Goal: Ask a question: Seek information or help from site administrators or community

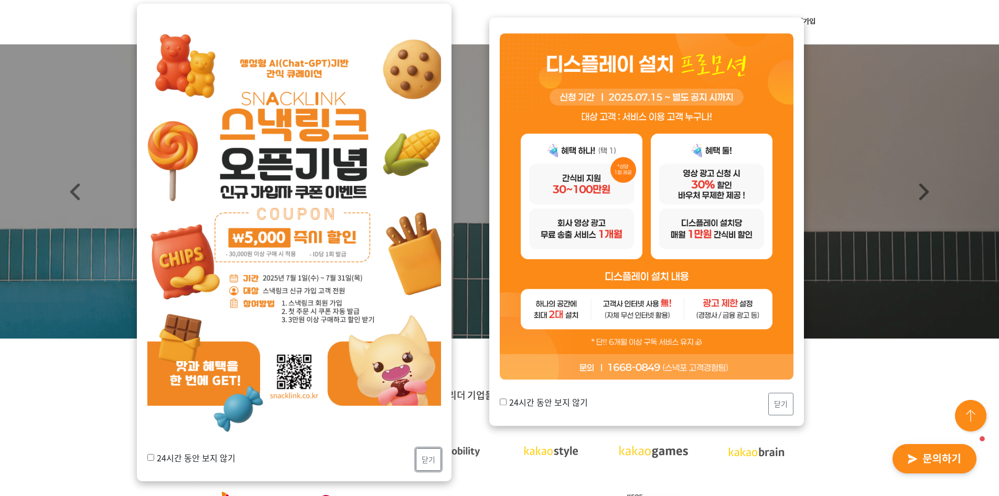
click at [428, 467] on button "닫기" at bounding box center [428, 459] width 25 height 23
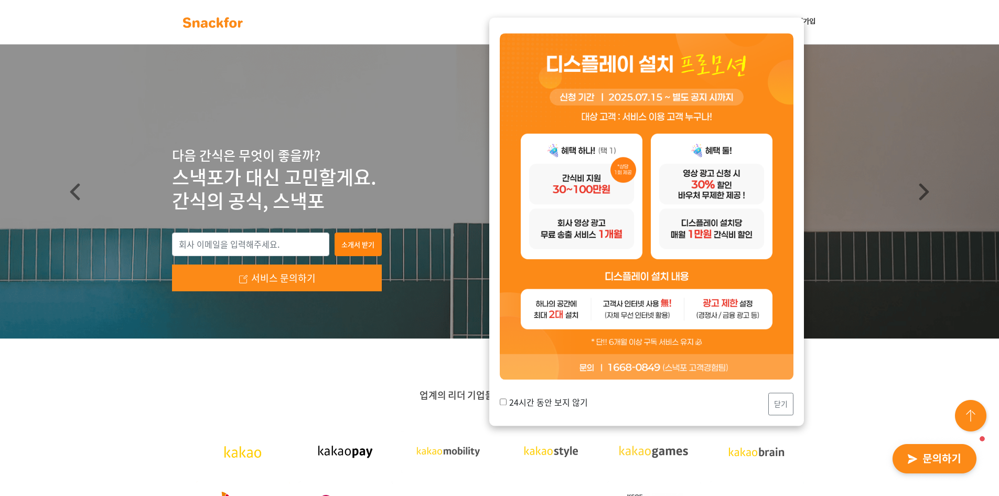
click at [547, 400] on label "24시간 동안 보지 않기" at bounding box center [544, 402] width 88 height 13
click at [507, 400] on input "24시간 동안 보지 않기" at bounding box center [503, 401] width 7 height 7
checkbox input "true"
click at [775, 405] on button "닫기" at bounding box center [780, 403] width 25 height 23
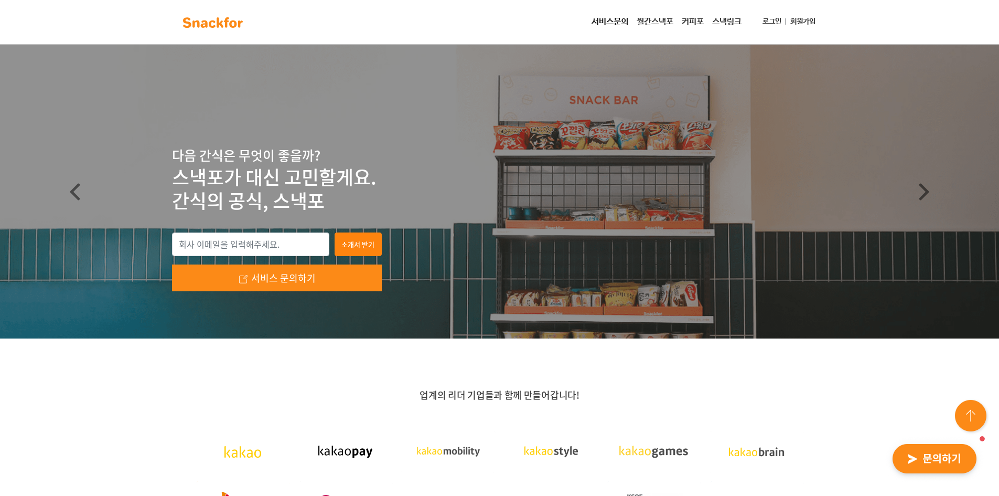
click at [910, 456] on img "button" at bounding box center [934, 459] width 103 height 48
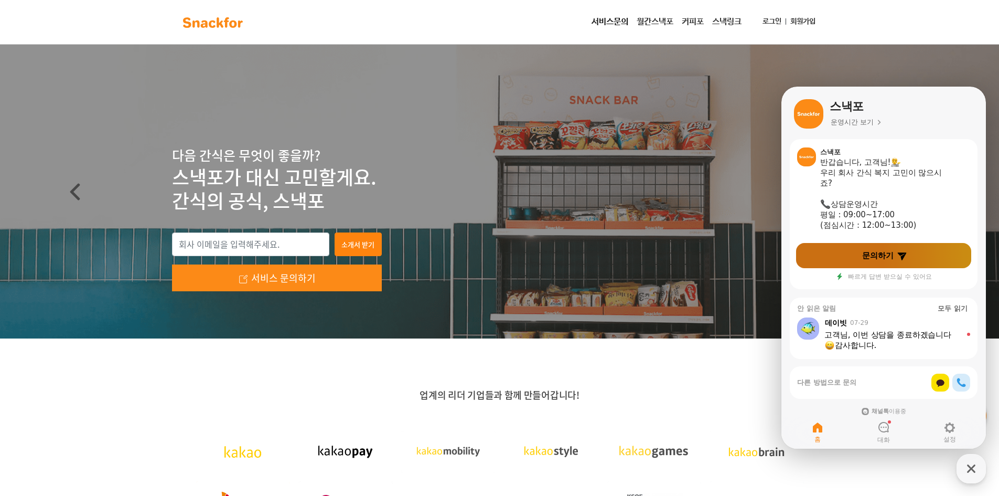
click at [887, 251] on span "문의하기" at bounding box center [877, 255] width 31 height 10
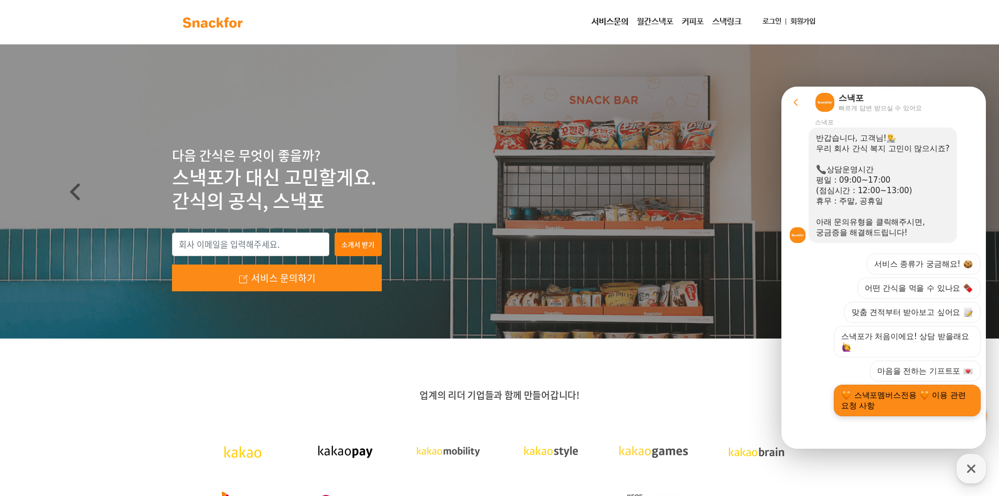
click at [891, 400] on button "스낵포멤버스전용 이용 관련 요청 사항" at bounding box center [907, 400] width 147 height 31
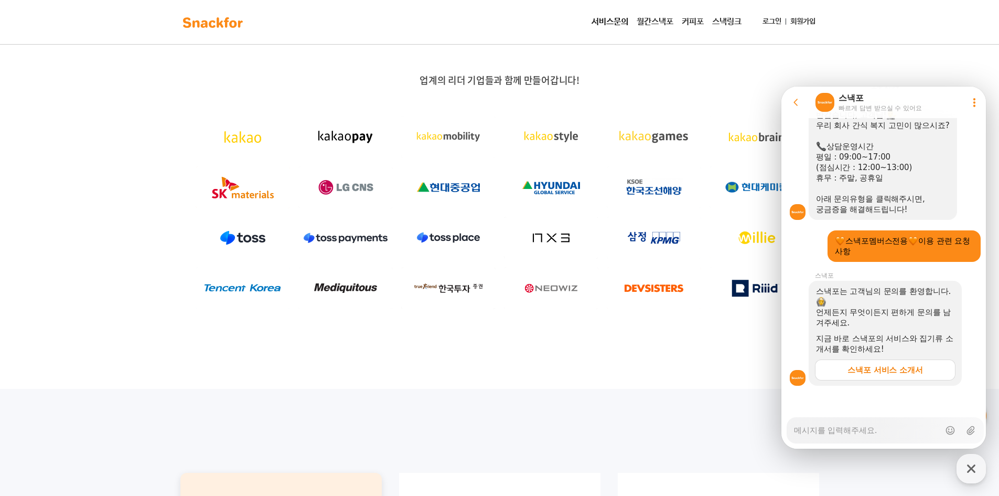
scroll to position [165, 0]
click at [856, 431] on textarea "Messenger Input Textarea" at bounding box center [867, 427] width 146 height 18
type textarea "x"
type textarea "ㅇ"
type textarea "x"
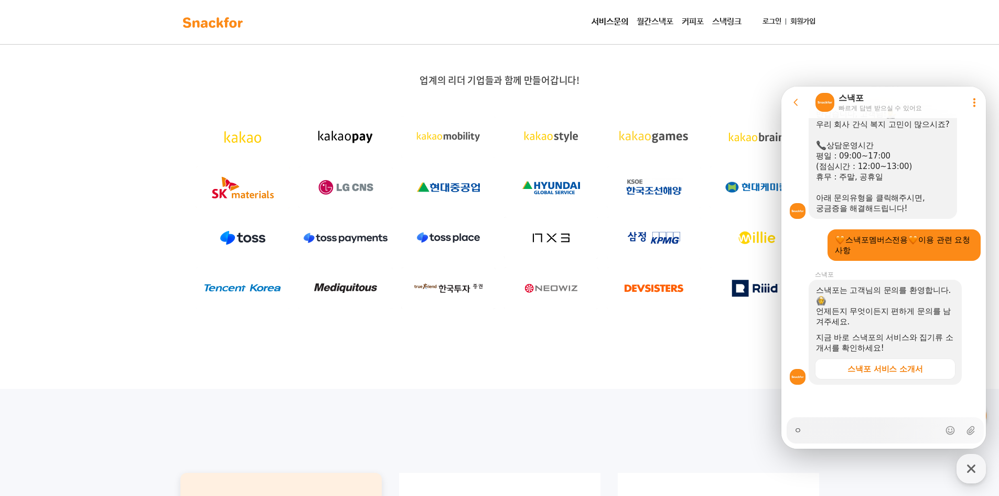
type textarea "아"
type textarea "x"
type textarea "안"
type textarea "x"
type textarea "안ㄴ"
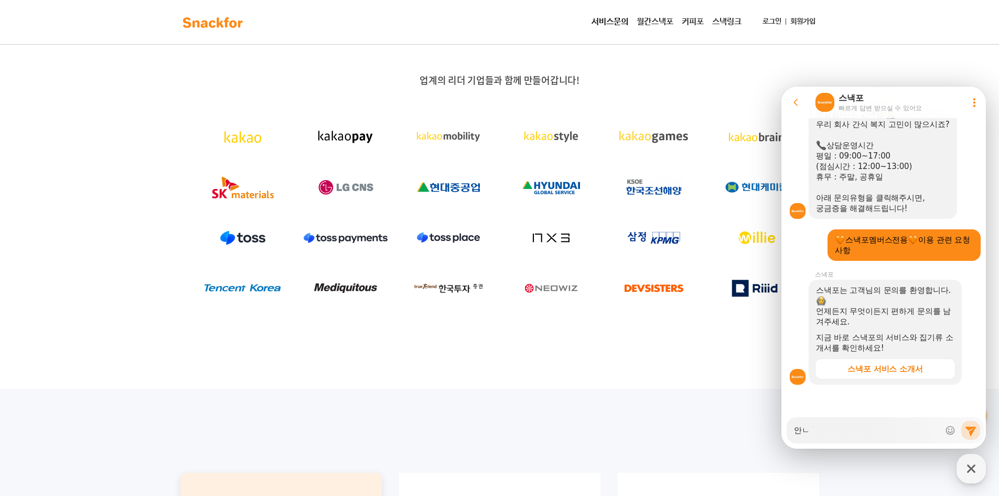
type textarea "x"
type textarea "안녀"
type textarea "x"
type textarea "안녕"
type textarea "x"
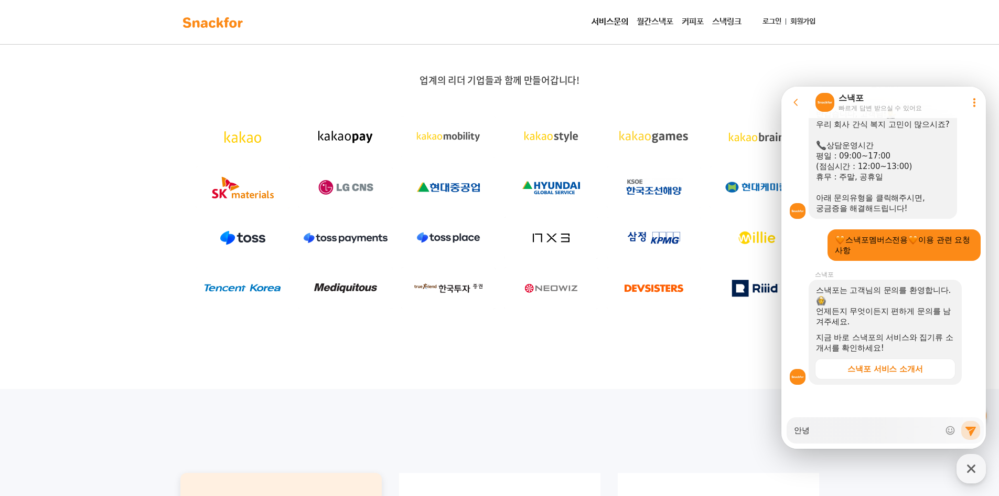
type textarea "안녕ㅎ"
type textarea "x"
type textarea "안녕하"
type textarea "x"
type textarea "안녕핫"
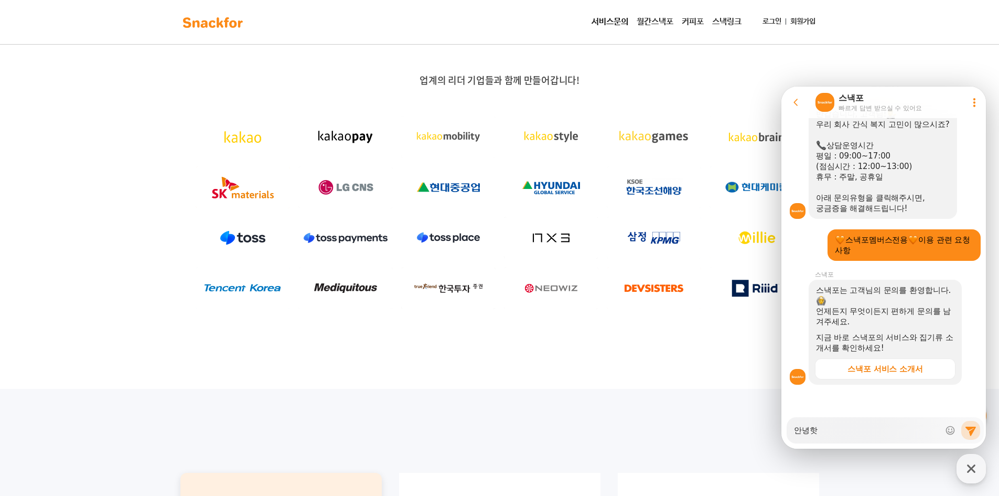
type textarea "x"
type textarea "안녕하세"
type textarea "x"
type textarea "안녕하셍"
type textarea "x"
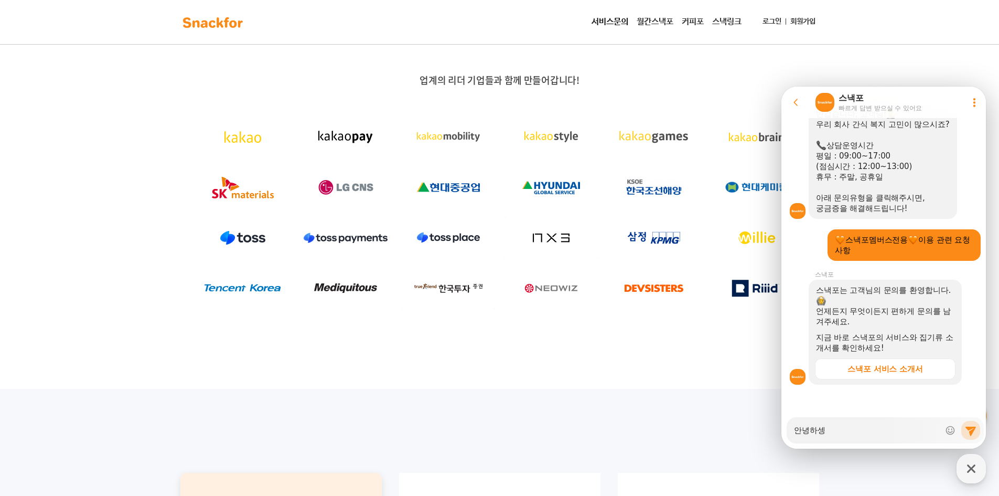
type textarea "안녕하세요"
type textarea "x"
type textarea "안녕하세요!"
type textarea "x"
type textarea "안녕하세요!"
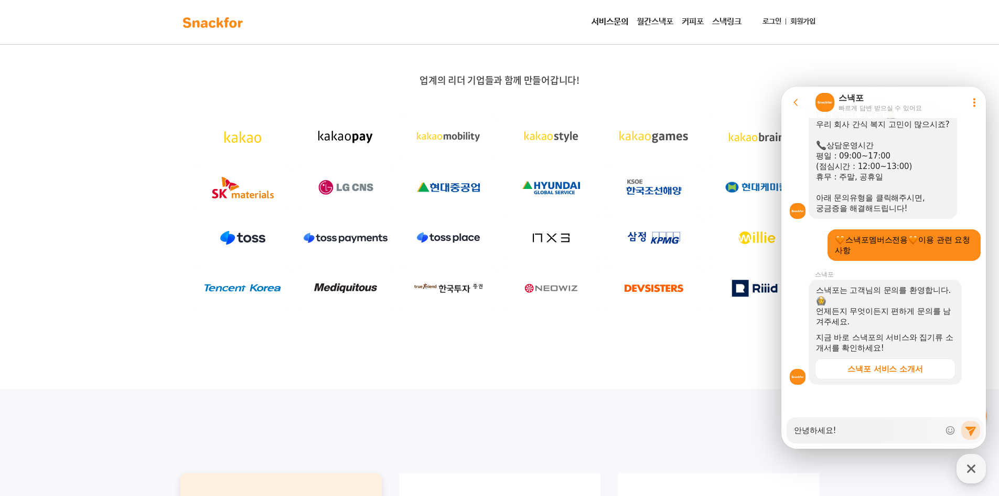
type textarea "x"
type textarea "안녕하세요! ㅎ"
type textarea "x"
type textarea "안녕하세요! 햐"
type textarea "x"
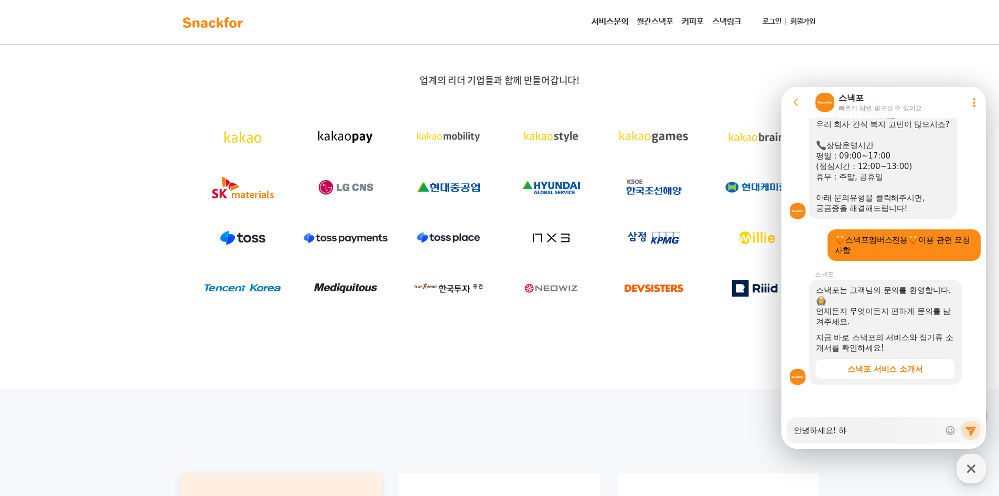
type textarea "안녕하세요! 향"
type textarea "x"
type textarea "안녕하세요! 향ㄹ"
type textarea "x"
type textarea "안녕하세요! [GEOGRAPHIC_DATA]"
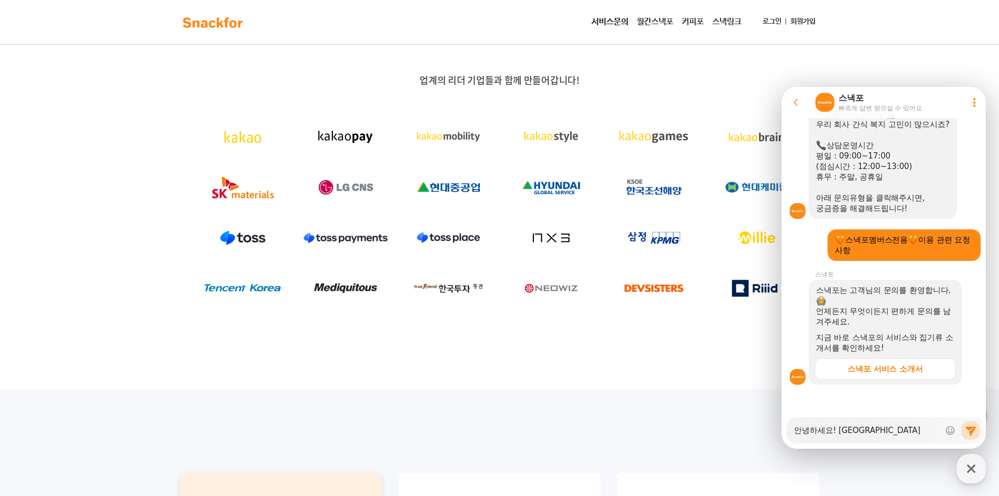
type textarea "x"
type textarea "안녕하세요! [GEOGRAPHIC_DATA]"
type textarea "x"
type textarea "안녕하세요! 향림ㅅ"
type textarea "x"
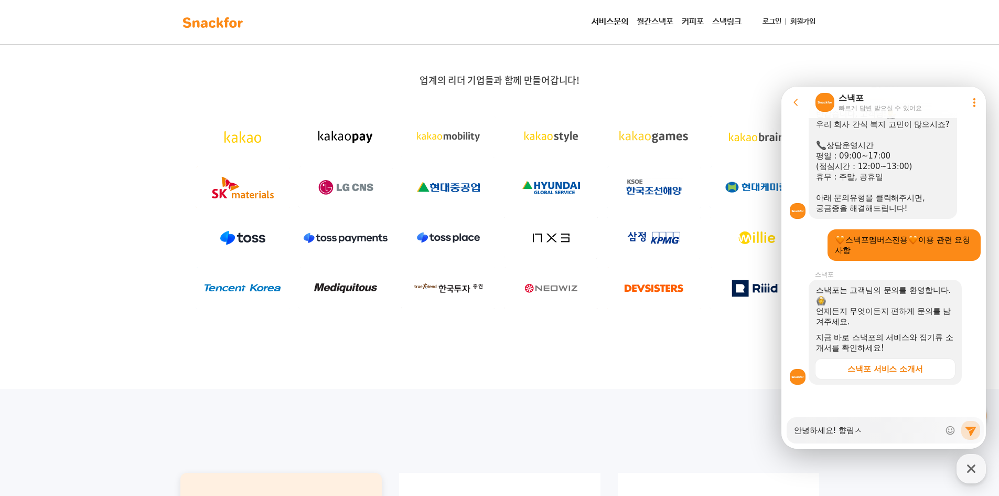
type textarea "안녕하세요! [DEMOGRAPHIC_DATA]"
type textarea "x"
type textarea "안녕하세요! [GEOGRAPHIC_DATA]"
type textarea "x"
type textarea "안녕하세요! [GEOGRAPHIC_DATA]"
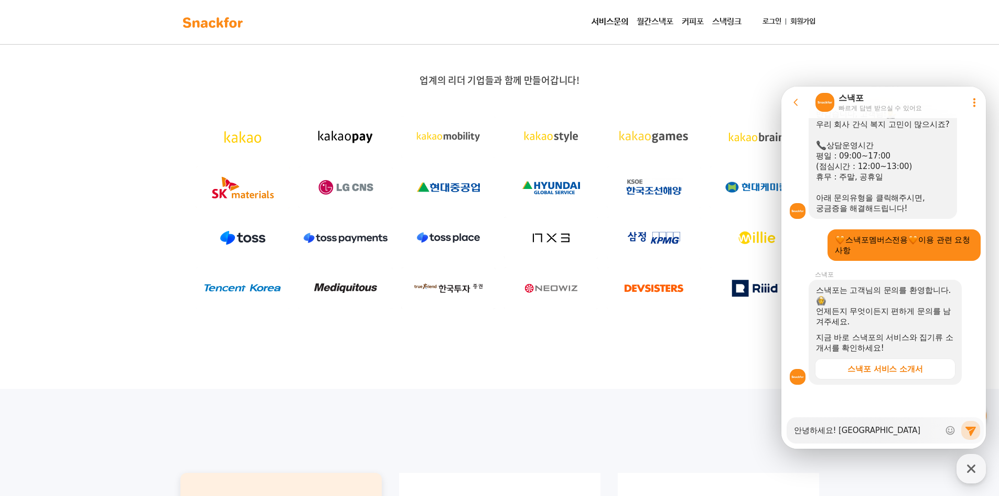
type textarea "x"
type textarea "안녕하세요! 향림산어"
type textarea "x"
type textarea "안녕하세요! 향림산업"
type textarea "x"
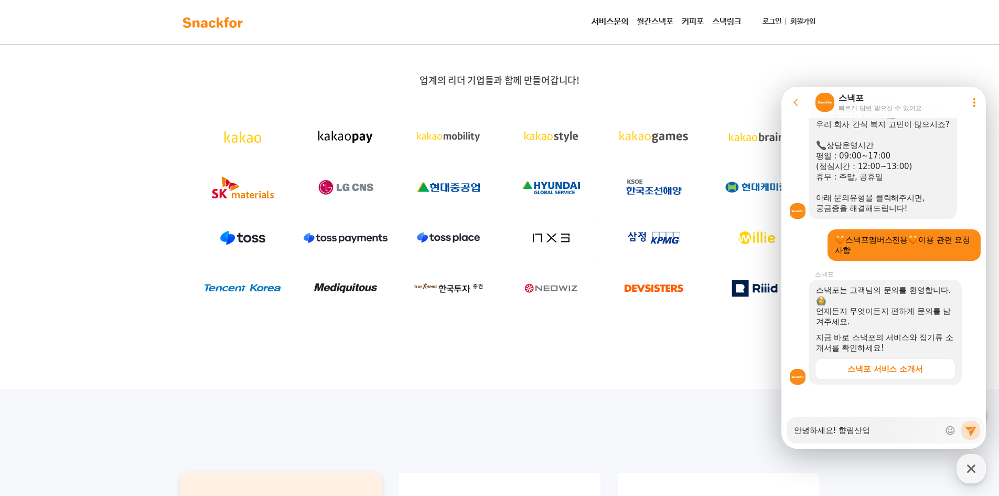
type textarea "안녕하세요! [GEOGRAPHIC_DATA]"
type textarea "x"
type textarea "안녕하세요! 향림산업이"
type textarea "x"
type textarea "안녕하세요! 향림산업입"
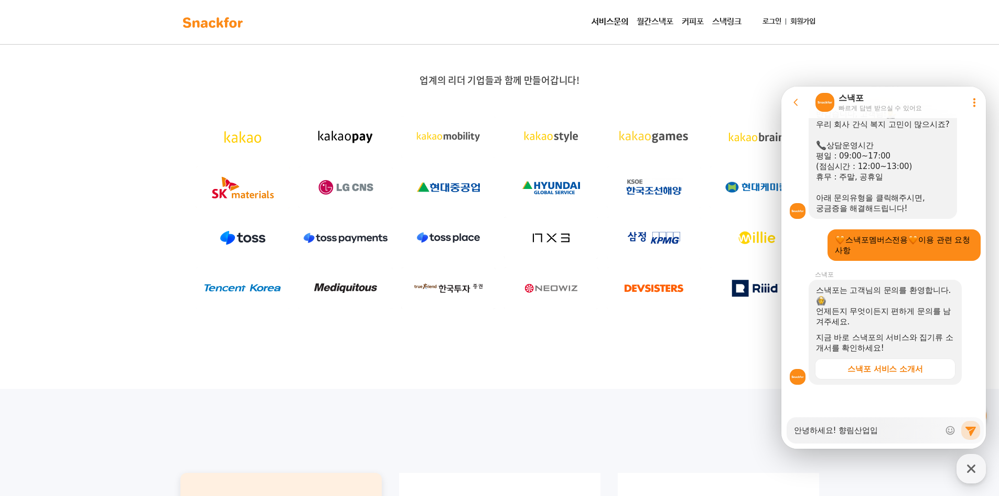
type textarea "x"
type textarea "안녕하세요! [GEOGRAPHIC_DATA]"
type textarea "x"
type textarea "안녕하세요! [GEOGRAPHIC_DATA]"
type textarea "x"
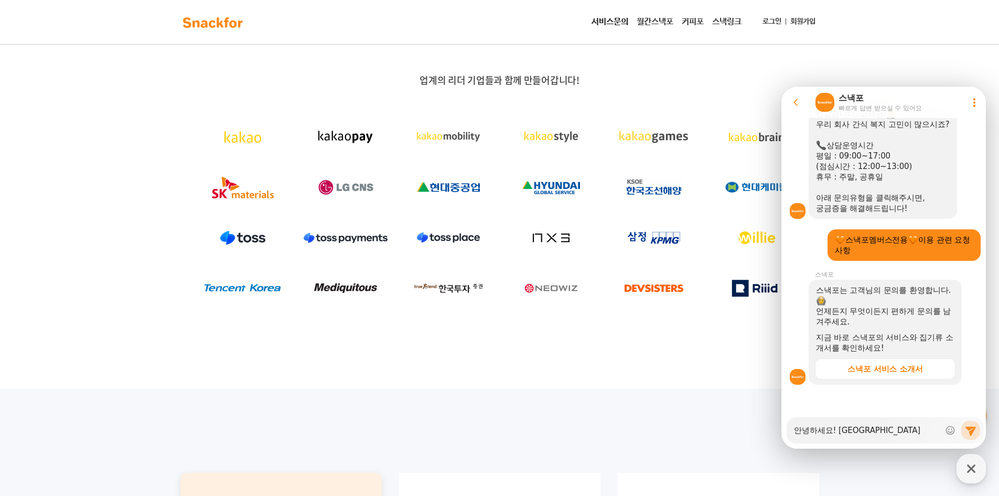
type textarea "안녕하세요! 향림산업입닏"
type textarea "x"
type textarea "안녕하세요! 향림산업입니다"
type textarea "x"
type textarea "안녕하세요! 향림산업입니다"
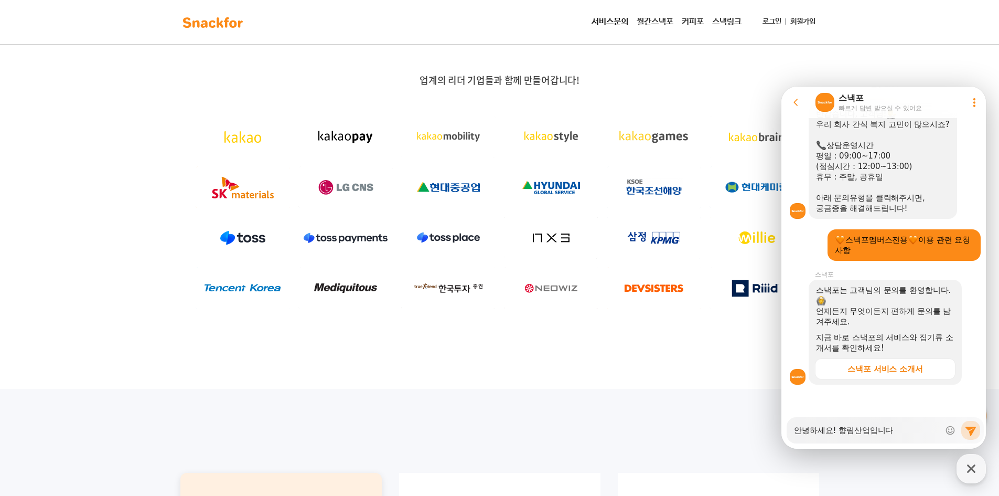
type textarea "x"
type textarea "안녕하세요! 향림산업입니다 ㅎ"
type textarea "x"
type textarea "안녕하세요! 향림산업입니다 호"
type textarea "x"
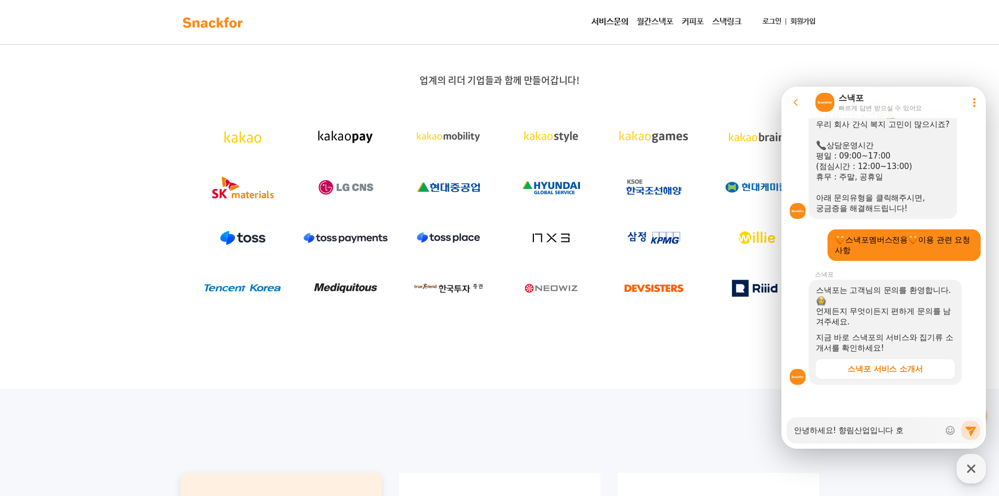
type textarea "안녕하세요! 향림산업입니다 혹"
type textarea "x"
type textarea "안녕하세요! 향림산업입니다 혻"
type textarea "x"
type textarea "안녕하세요! 향림산업입니다 혹시"
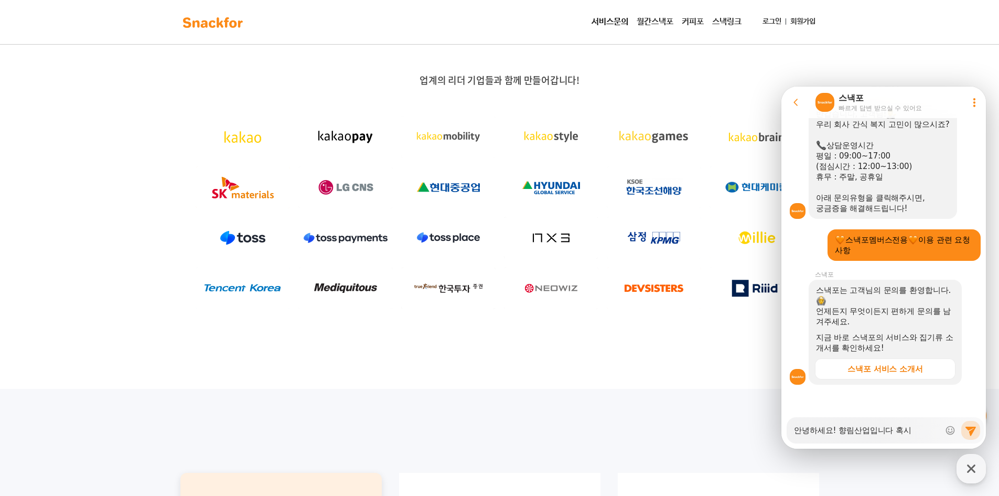
type textarea "x"
type textarea "안녕하세요! 향림산업입니다 혹시"
type textarea "x"
type textarea "안녕하세요! 향림산업입니다 혹시 ㅇ"
type textarea "x"
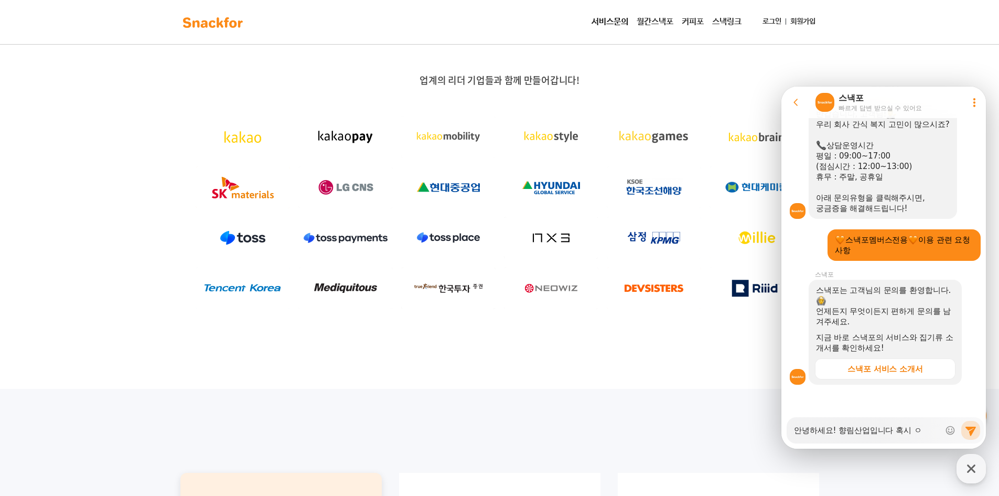
type textarea "안녕하세요! 향림산업입니다 혹시 이"
type textarea "x"
type textarea "안녕하세요! 향림산업입니다 혹시 입"
type textarea "x"
type textarea "안녕하세요! 향림산업입니다 혹시 이버"
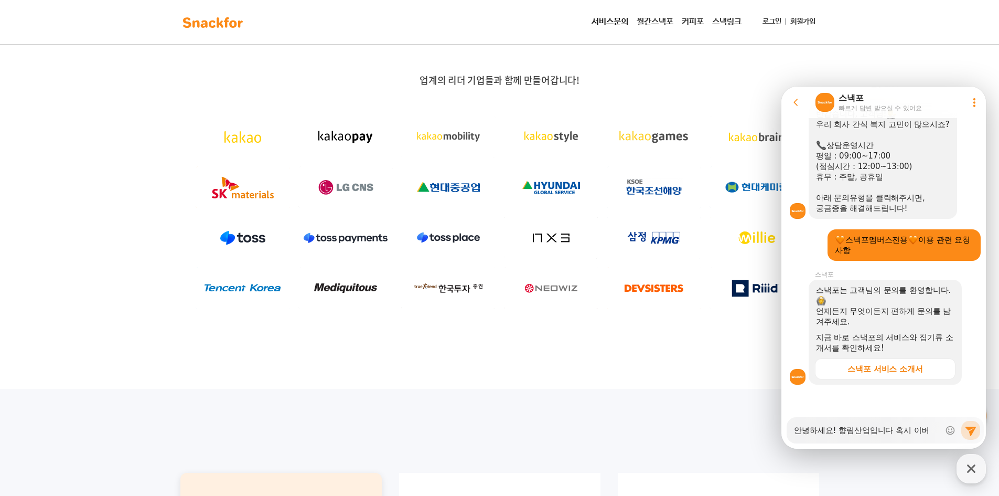
type textarea "x"
type textarea "안녕하세요! 향림산업입니다 혹시 이번"
type textarea "x"
type textarea "안녕하세요! 향림산업입니다 혹시 이번"
type textarea "x"
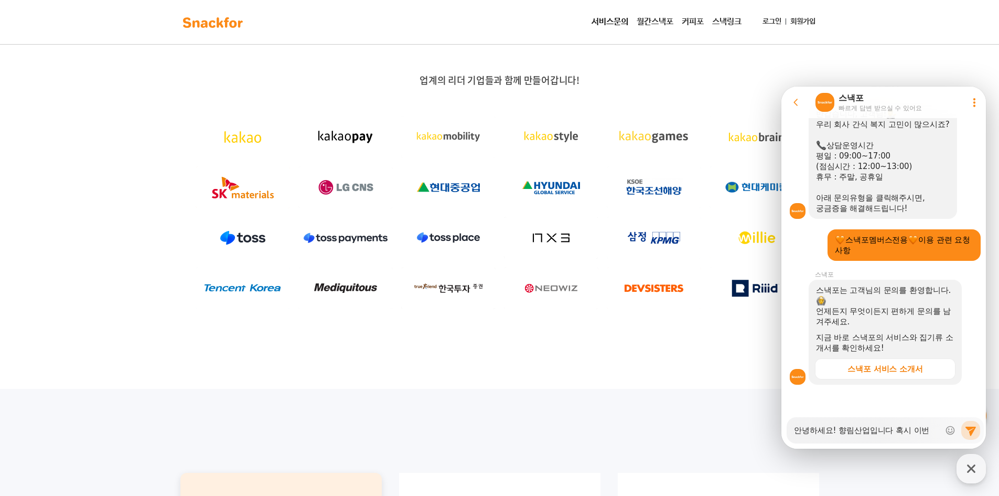
type textarea "안녕하세요! 향림산업입니다 혹시 이번 ㄷ"
type textarea "x"
type textarea "안녕하세요! 향림산업입니다 혹시 이번 다"
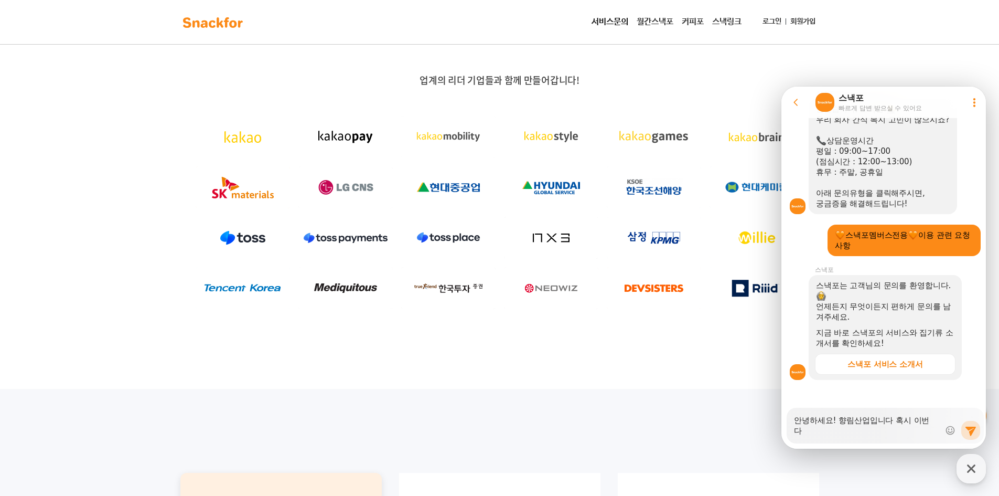
type textarea "x"
type textarea "안녕하세요! 향림산업입니다 혹시 이번 달"
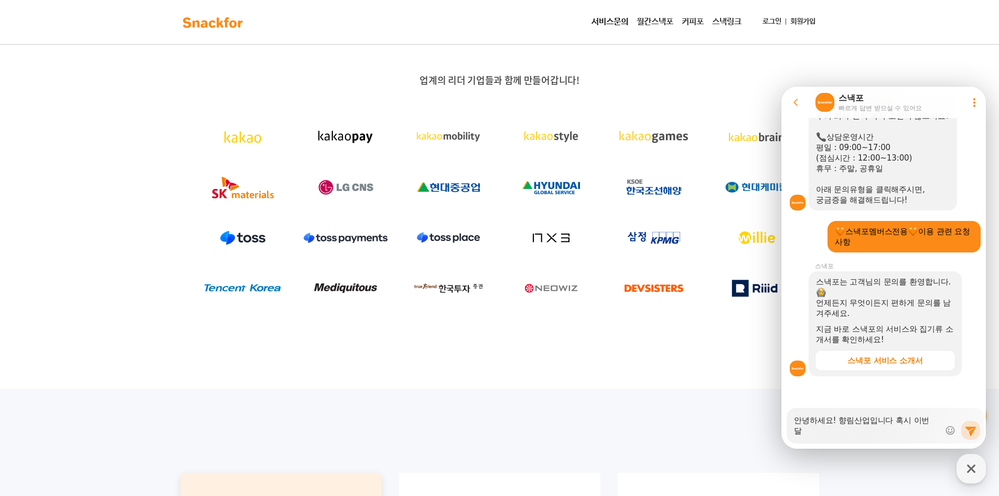
type textarea "x"
type textarea "안녕하세요! 향림산업입니다 혹시 이번 달"
type textarea "x"
type textarea "안녕하세요! 향림산업입니다 혹시 이번 달 ㅅ"
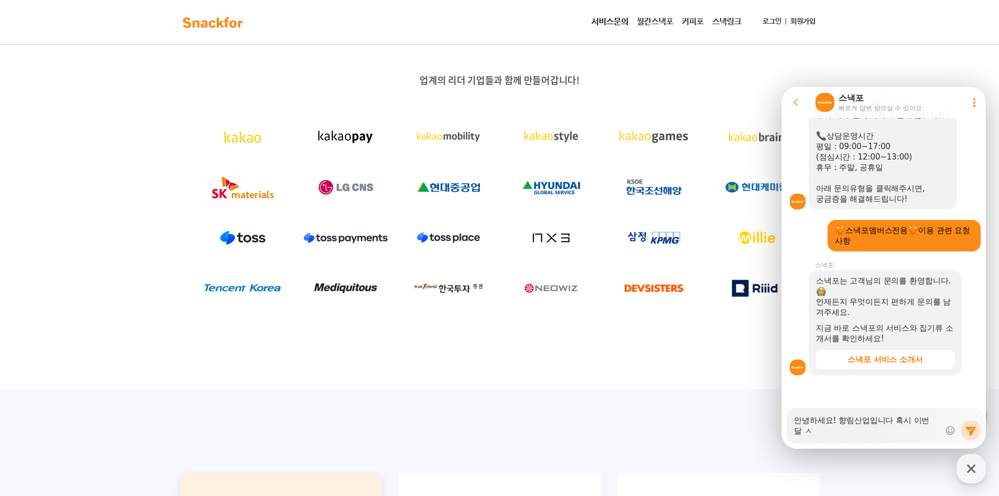
type textarea "x"
type textarea "안녕하세요! 향림산업입니다 혹시 이번 달 스"
type textarea "x"
type textarea "안녕하세요! 향림산업입니다 혹시 이번 달 슨"
type textarea "x"
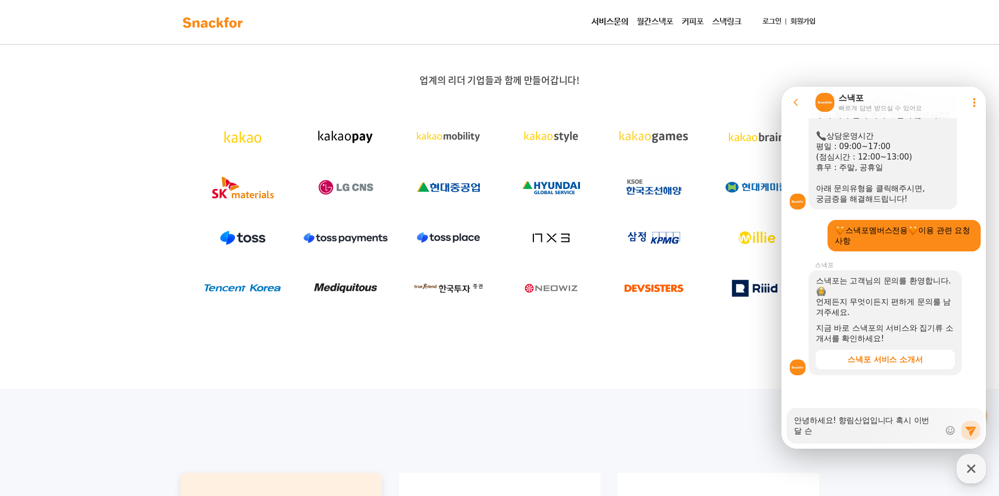
type textarea "안녕하세요! 향림산업입니다 혹시 이번 달 스내"
type textarea "x"
type textarea "안녕하세요! 향림산업입니다 혹시 이번 달 스낵"
type textarea "x"
type textarea "안녕하세요! 향림산업입니다 혹시 이번 달 스낵ㅍ"
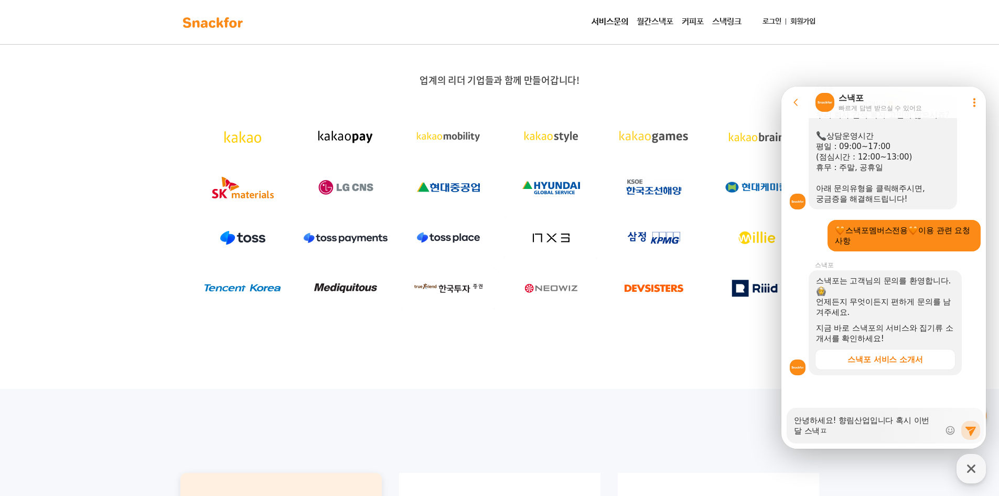
type textarea "x"
type textarea "안녕하세요! 향림산업입니다 혹시 이번 달 스낵포"
type textarea "x"
type textarea "안녕하세요! 향림산업입니다 혹시 이번 달 스낵포"
type textarea "x"
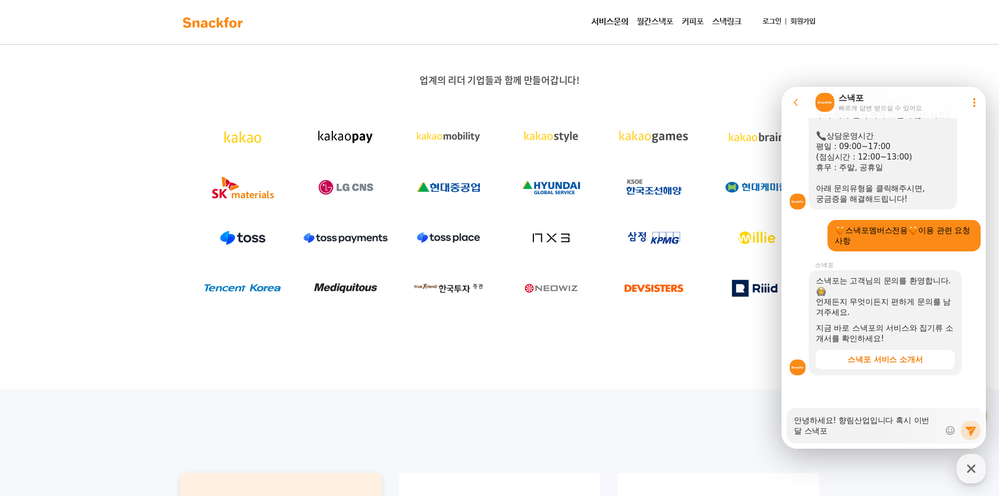
type textarea "안녕하세요! 향림산업입니다 혹시 이번 달 스낵포 ㄹ"
type textarea "x"
type textarea "안녕하세요! 향림산업입니다 혹시 이번 달 스낵포 리"
type textarea "x"
type textarea "안녕하세요! 향림산업입니다 혹시 이번 달 스낵포 릿"
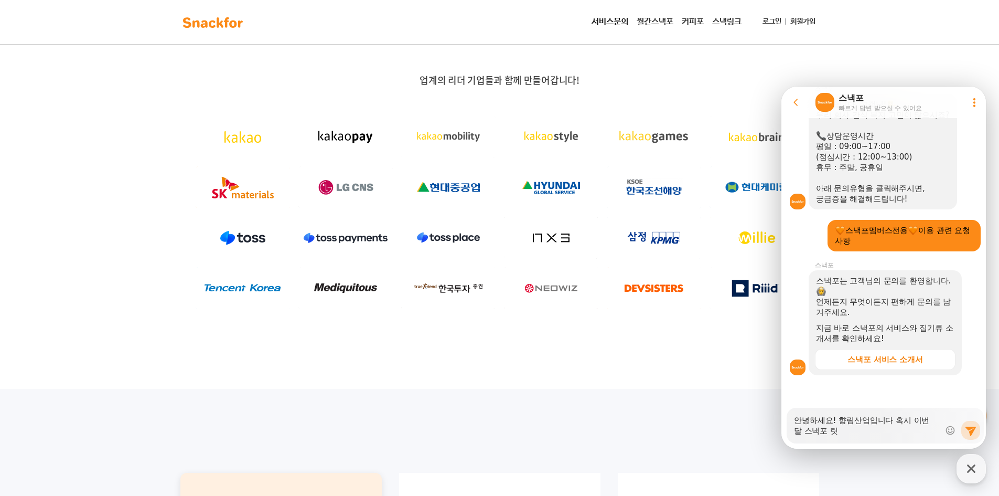
type textarea "x"
type textarea "안녕하세요! 향림산업입니다 혹시 이번 달 스낵포 리스"
type textarea "x"
type textarea "안녕하세요! 향림산업입니다 혹시 이번 달 스낵포 리슽"
type textarea "x"
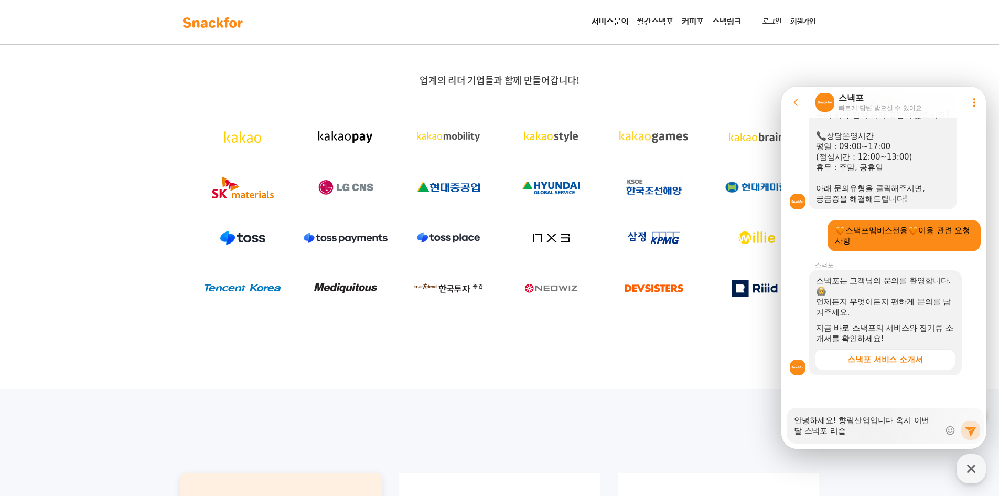
type textarea "안녕하세요! 향림산업입니다 혹시 이번 달 스낵포 리스트"
type textarea "x"
type textarea "안녕하세요! 향림산업입니다 혹시 이번 달 스낵포 리스트"
type textarea "x"
type textarea "안녕하세요! 향림산업입니다 혹시 이번 달 스낵포 리스트 ㅂ"
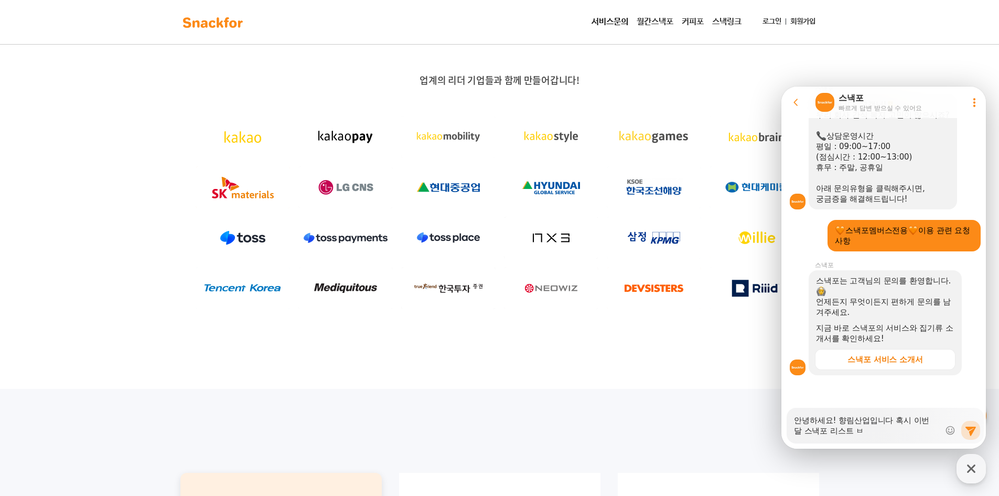
type textarea "x"
type textarea "안녕하세요! 향림산업입니다 혹시 이번 달 스낵포 리스트 바"
type textarea "x"
type textarea "안녕하세요! 향림산업입니다 혹시 이번 달 스낵포 리스트 받"
type textarea "x"
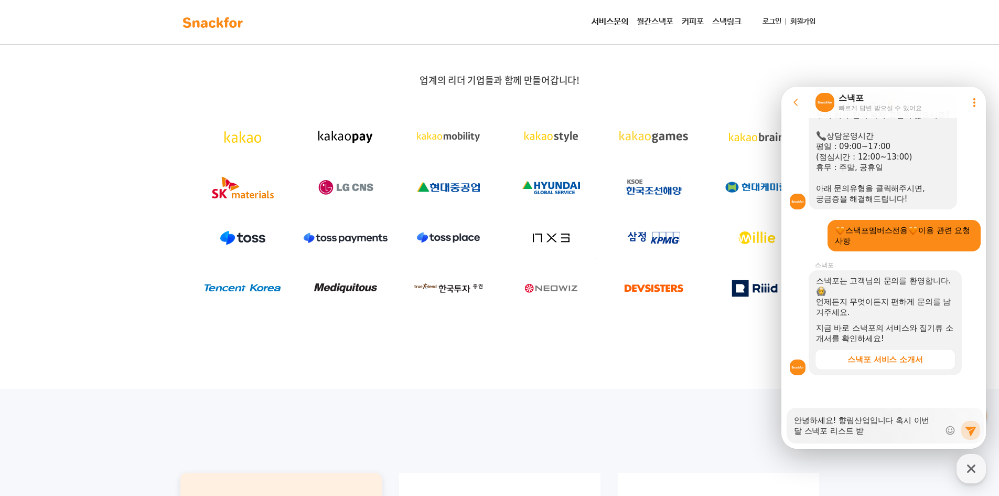
type textarea "안녕하세요! 향림산업입니다 혹시 이번 달 스낵포 리스트 받ㅇ"
type textarea "x"
type textarea "안녕하세요! 향림산업입니다 혹시 이번 달 스낵포 리스트 받아"
type textarea "x"
type textarea "안녕하세요! 향림산업입니다 혹시 이번 달 스낵포 리스트 받압"
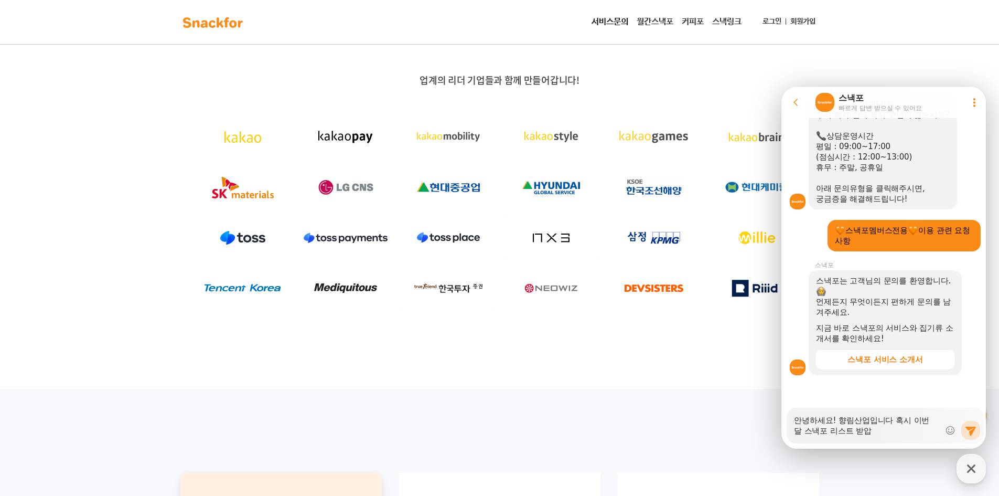
type textarea "x"
type textarea "안녕하세요! 향림산업입니다 혹시 이번 달 스낵포 리스트 받아보"
type textarea "x"
type textarea "안녕하세요! 향림산업입니다 혹시 이번 달 스낵포 리스트 받아볼"
type textarea "x"
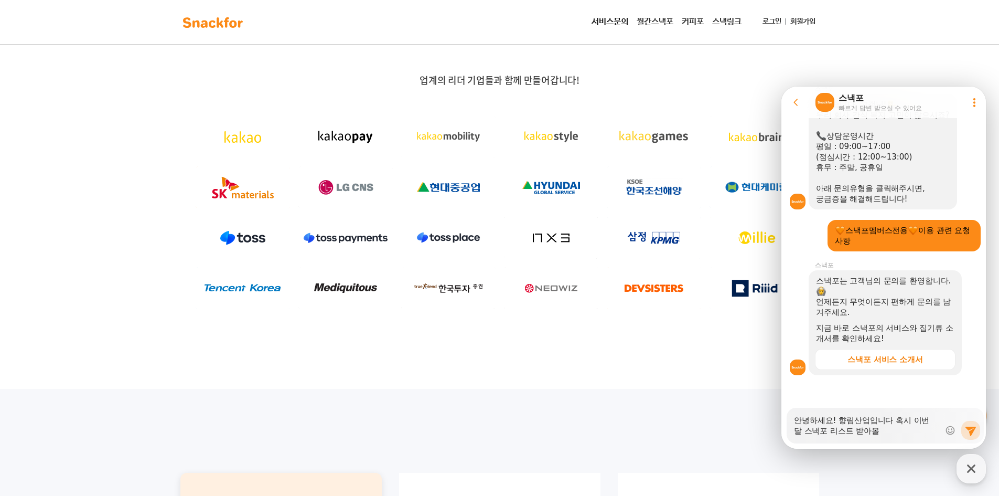
type textarea "안녕하세요! 향림산업입니다 혹시 이번 달 스낵포 리스트 받아볼"
type textarea "x"
type textarea "안녕하세요! 향림산업입니다 혹시 이번 달 스낵포 리스트 받아볼 ㅅ"
type textarea "x"
type textarea "안녕하세요! 향림산업입니다 혹시 이번 달 스낵포 리스트 받아볼 수"
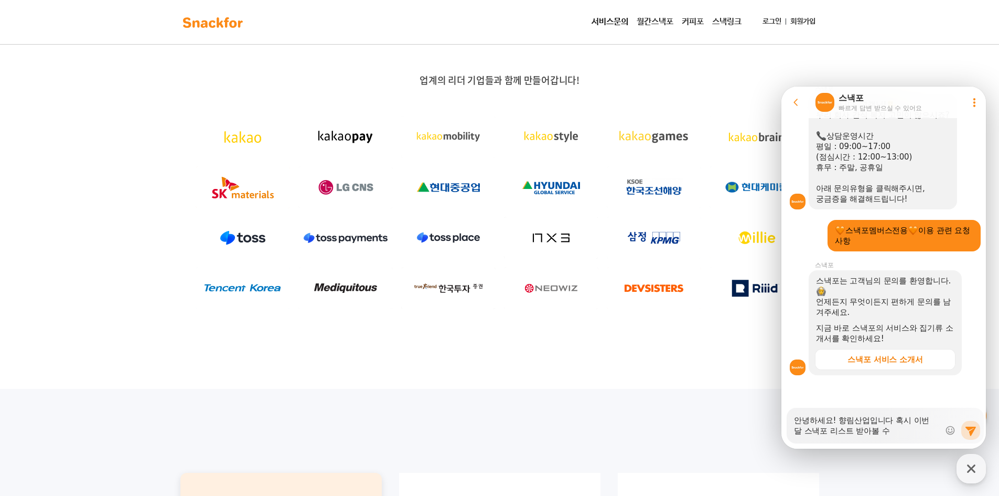
type textarea "x"
type textarea "안녕하세요! 향림산업입니다 혹시 이번 달 스낵포 리스트 받아볼 수"
type textarea "x"
type textarea "안녕하세요! 향림산업입니다 혹시 이번 달 스낵포 리스트 받아볼 수 ㅇ"
type textarea "x"
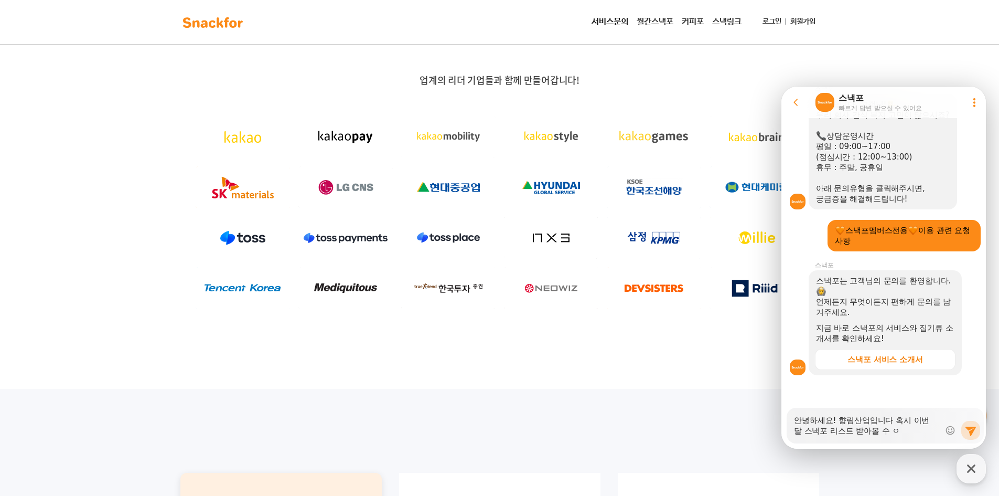
type textarea "안녕하세요! 향림산업입니다 혹시 이번 달 스낵포 리스트 받아볼 수 이"
type textarea "x"
type textarea "안녕하세요! 향림산업입니다 혹시 이번 달 스낵포 리스트 받아볼 수 있"
type textarea "x"
type textarea "안녕하세요! 향림산업입니다 혹시 이번 달 스낵포 리스트 받아볼 수 있ㅇ"
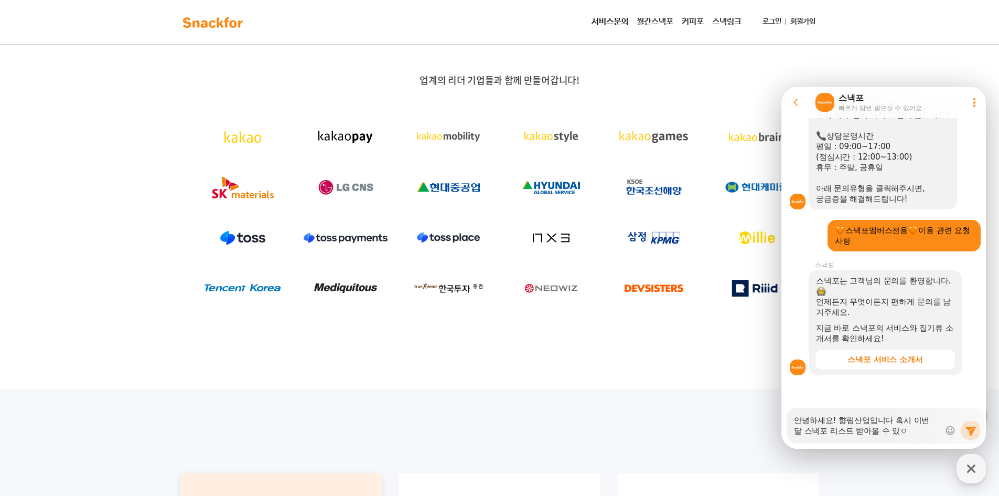
type textarea "x"
type textarea "안녕하세요! 향림산업입니다 혹시 이번 달 스낵포 리스트 받아볼 수 있으"
type textarea "x"
type textarea "안녕하세요! 향림산업입니다 혹시 이번 달 스낵포 리스트 받아볼 수 있을"
type textarea "x"
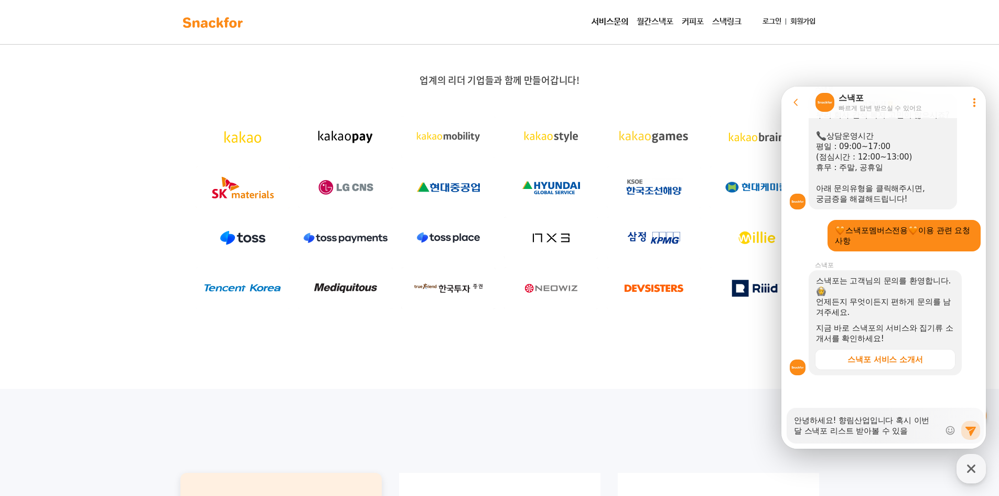
type textarea "안녕하세요! 향림산업입니다 혹시 이번 달 스낵포 리스트 받아볼 수 있을ㄲ"
type textarea "x"
type textarea "안녕하세요! 향림산업입니다 혹시 이번 달 스낵포 리스트 받아볼 수 있을까"
type textarea "x"
type textarea "안녕하세요! 향림산업입니다 혹시 이번 달 스낵포 리스트 받아볼 수 있을깡"
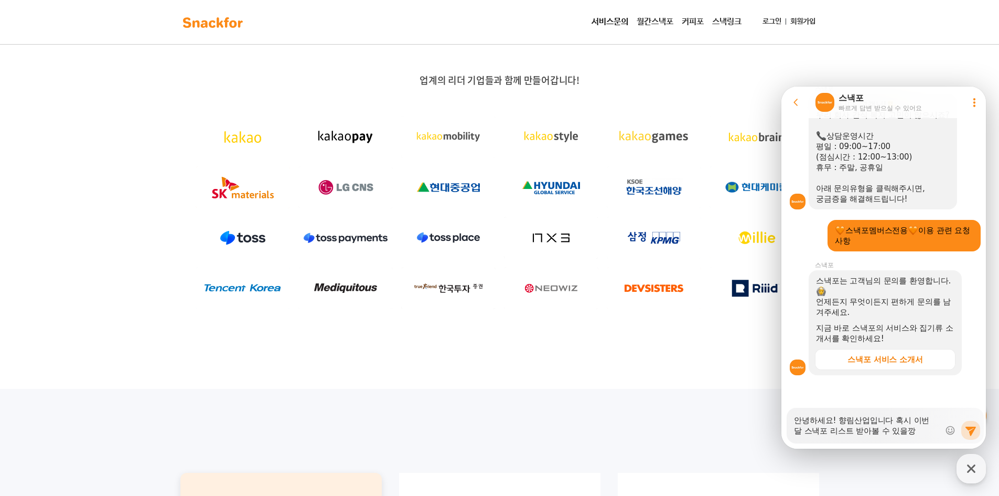
type textarea "x"
type textarea "안녕하세요! 향림산업입니다 혹시 이번 달 스낵포 리스트 받아볼 수 있을까요"
type textarea "x"
type textarea "안녕하세요! 향림산업입니다 혹시 이번 달 스낵포 리스트 받아볼 수 있을까요?"
type textarea "x"
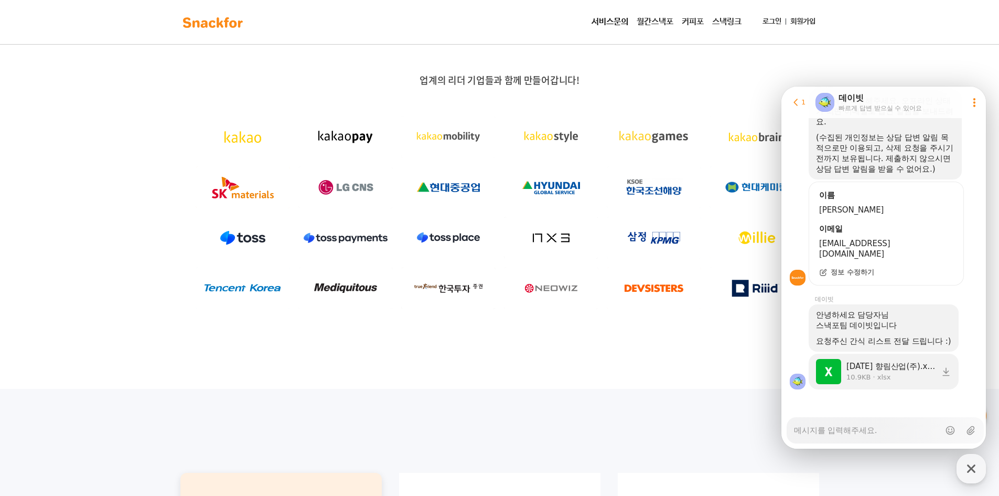
scroll to position [535, 0]
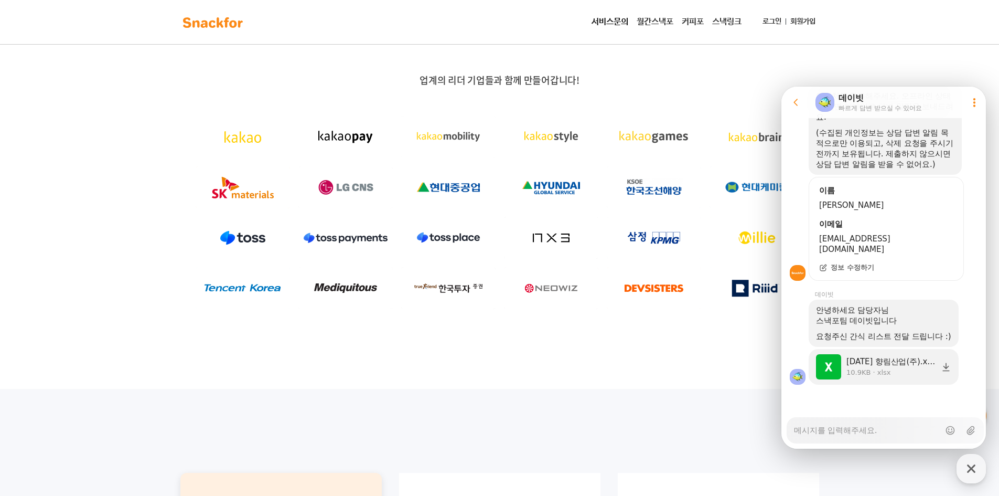
click at [915, 359] on div "[DATE] 향림산업(주).xlsx" at bounding box center [891, 361] width 89 height 10
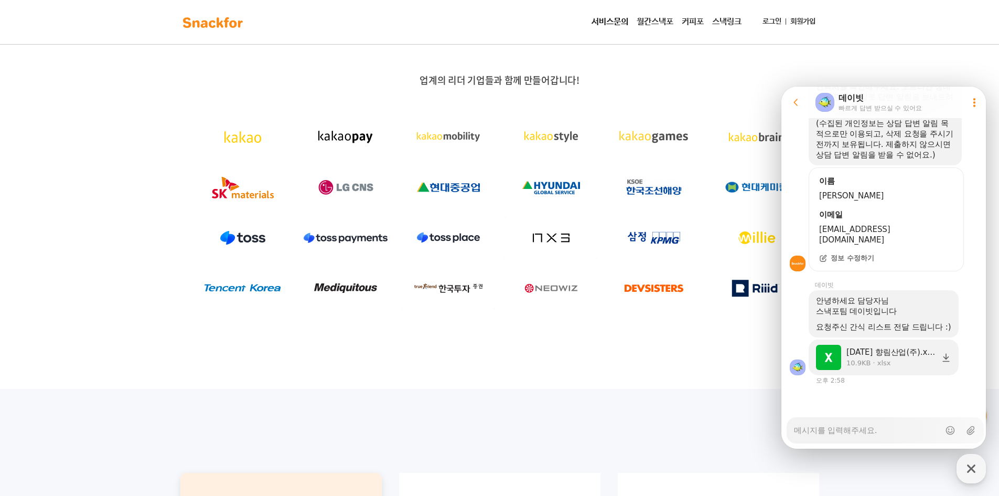
scroll to position [544, 0]
click at [821, 434] on textarea "Messenger Input Textarea" at bounding box center [867, 427] width 146 height 18
type textarea "x"
type textarea "ㄱ"
type textarea "x"
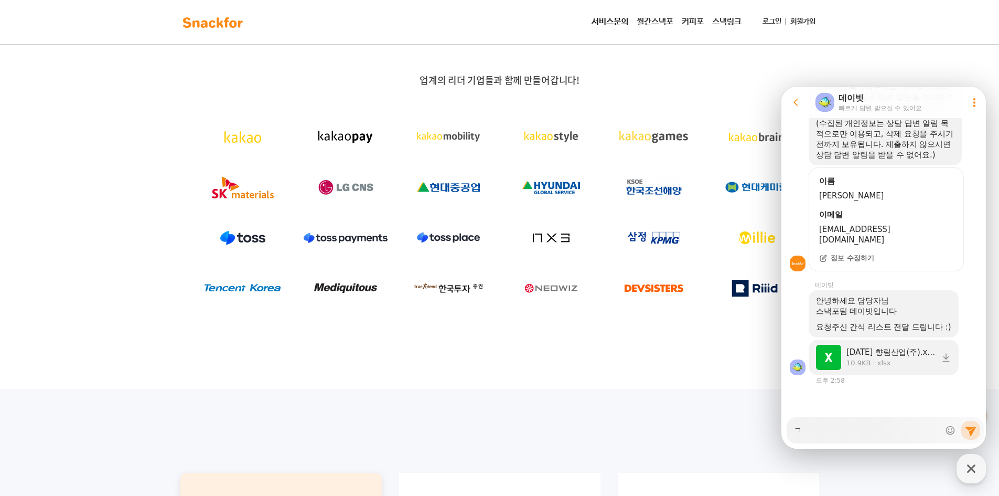
type textarea "가"
type textarea "x"
type textarea "감"
type textarea "x"
type textarea "감ㅅ"
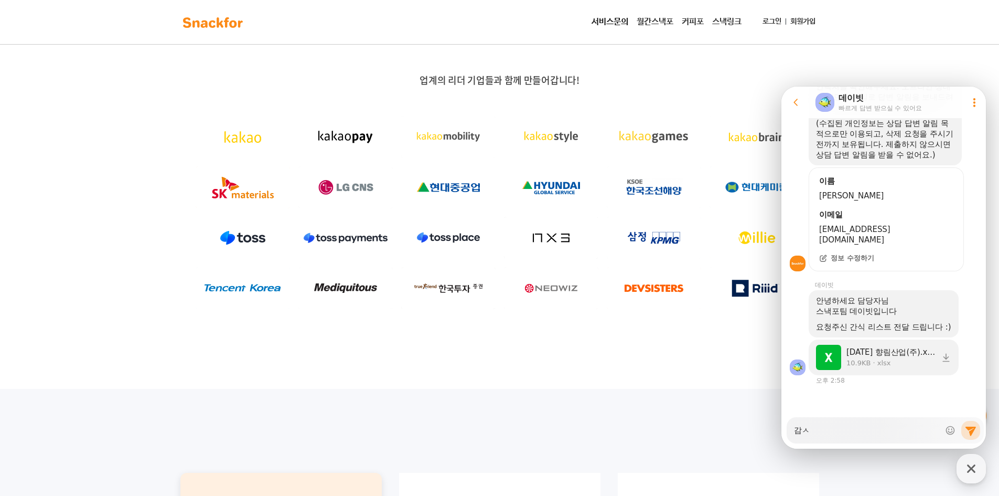
type textarea "x"
type textarea "감사"
type textarea "x"
type textarea "감샇"
type textarea "x"
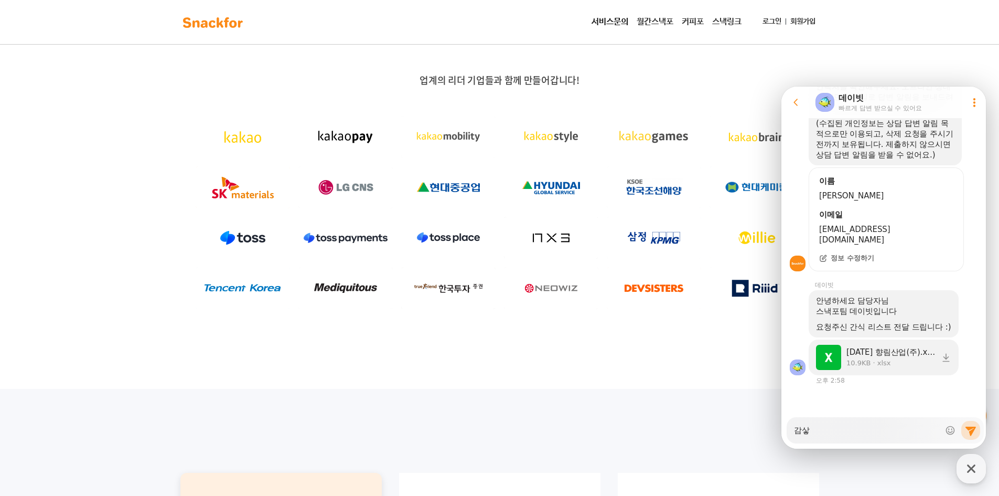
type textarea "감사하"
type textarea "x"
type textarea "감사합"
type textarea "x"
type textarea "감사합ㄴ"
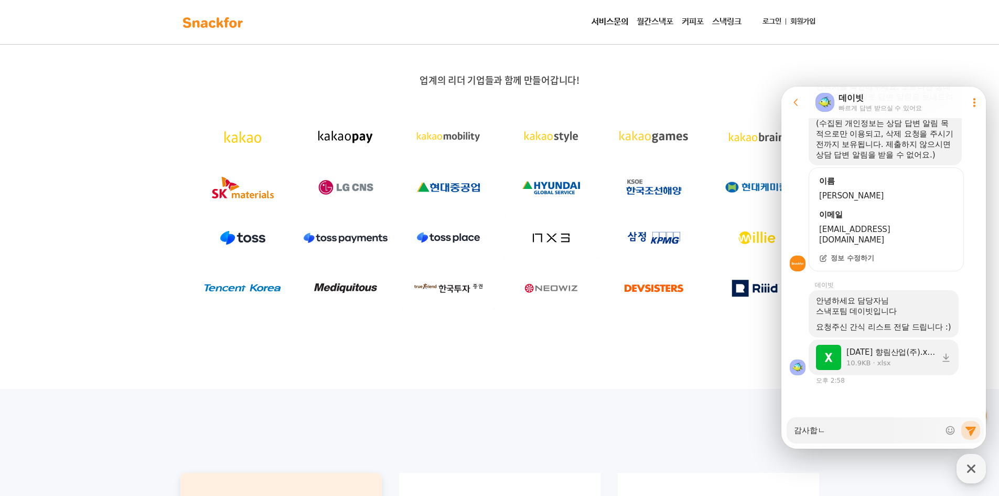
type textarea "x"
type textarea "감사합니"
type textarea "x"
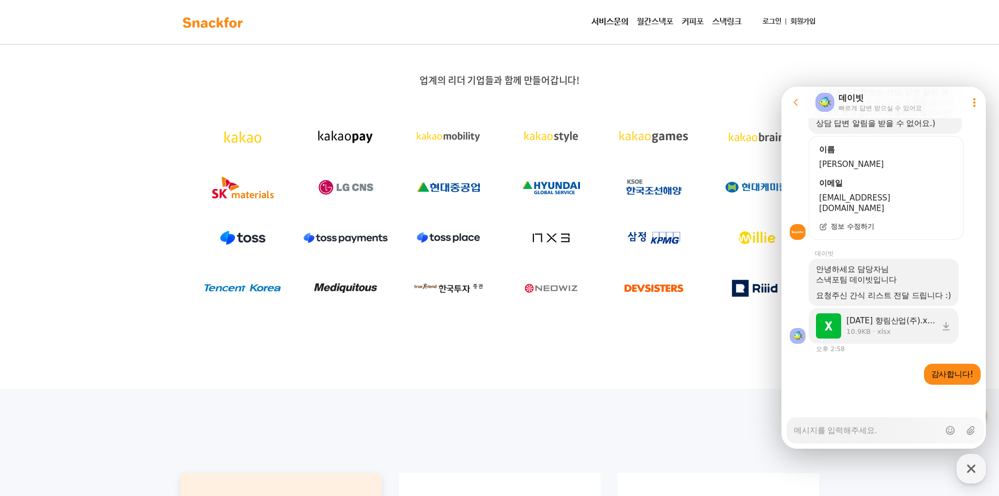
click at [877, 433] on textarea "Messenger Input Textarea" at bounding box center [867, 427] width 146 height 18
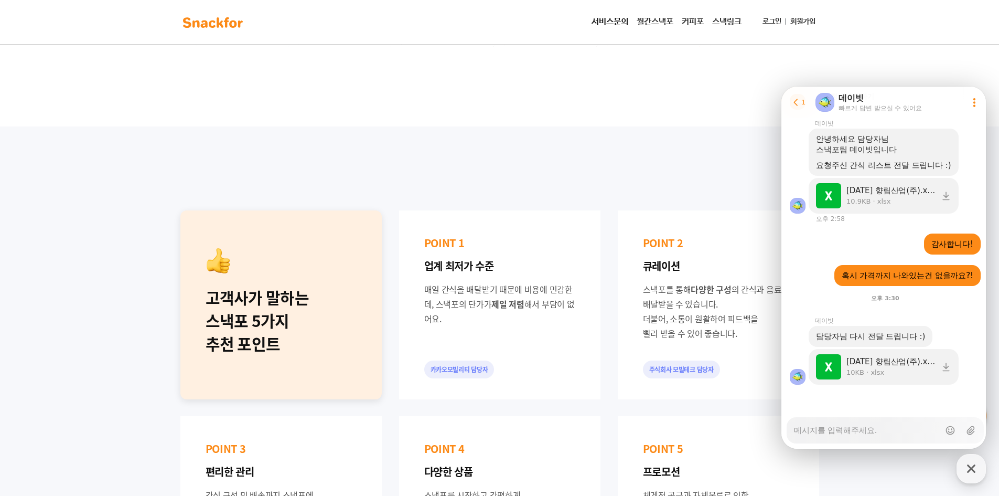
scroll to position [706, 0]
click at [944, 371] on icon at bounding box center [946, 366] width 10 height 10
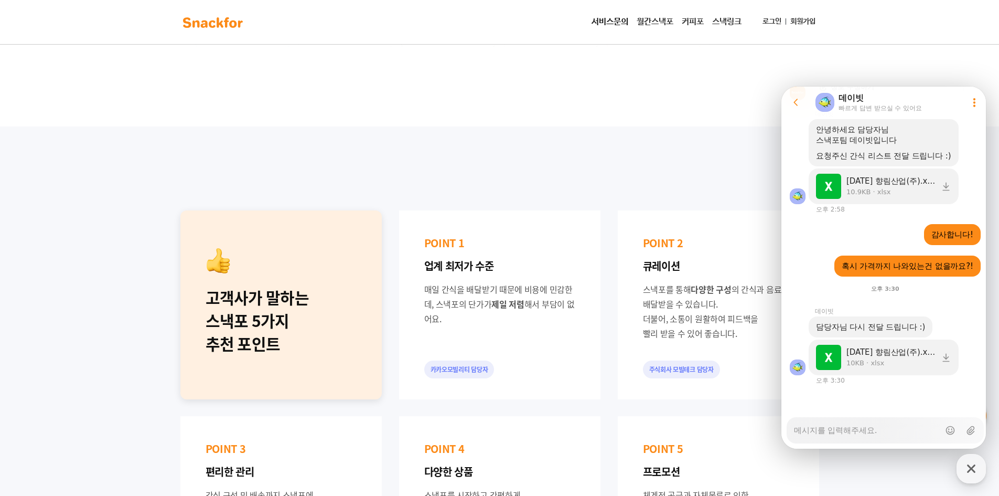
scroll to position [715, 0]
click at [864, 434] on textarea "Messenger Input Textarea" at bounding box center [867, 427] width 146 height 18
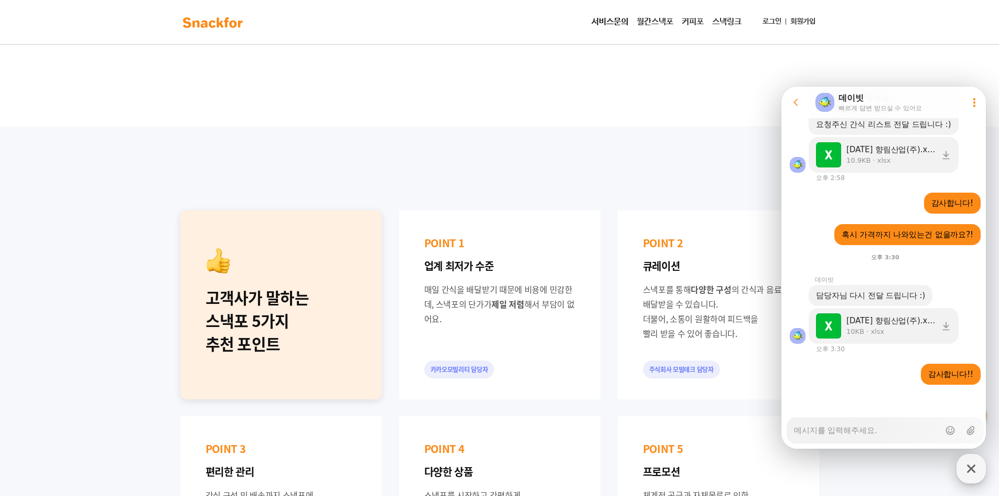
click at [977, 468] on icon "button" at bounding box center [971, 468] width 19 height 19
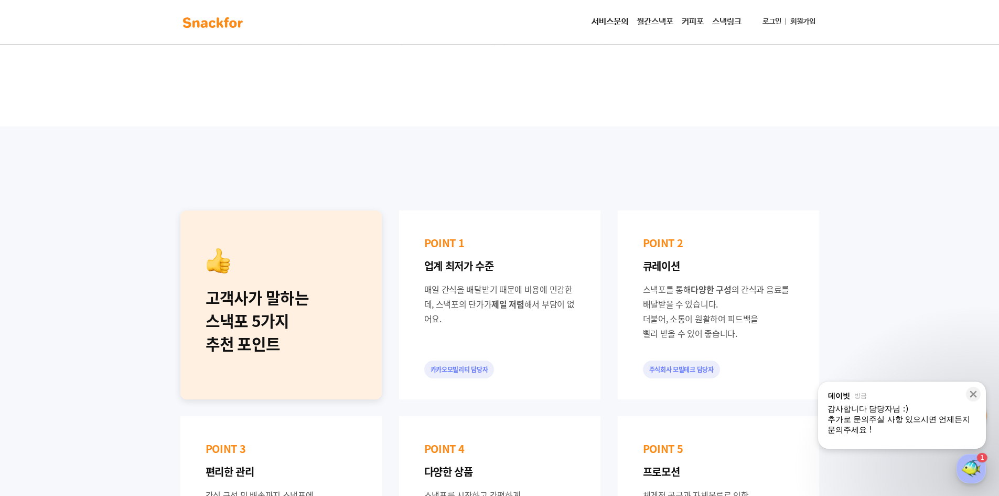
scroll to position [874, 0]
click at [967, 466] on div "button" at bounding box center [971, 468] width 29 height 29
